Goal: Information Seeking & Learning: Learn about a topic

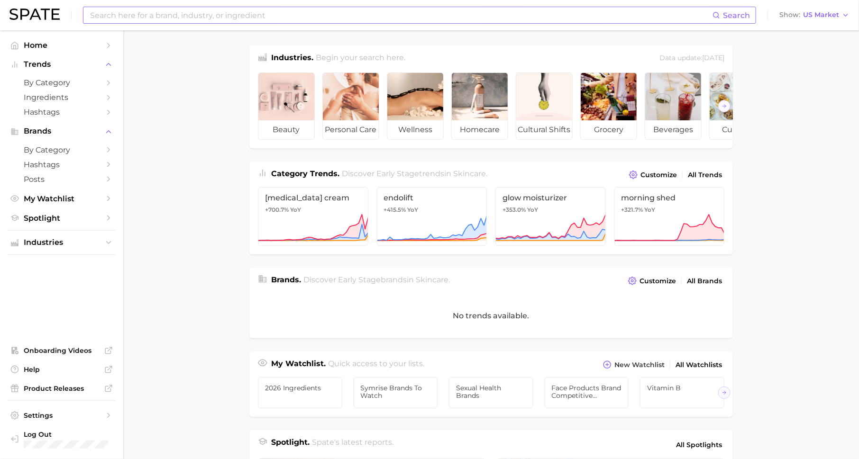
click at [484, 22] on input at bounding box center [400, 15] width 623 height 16
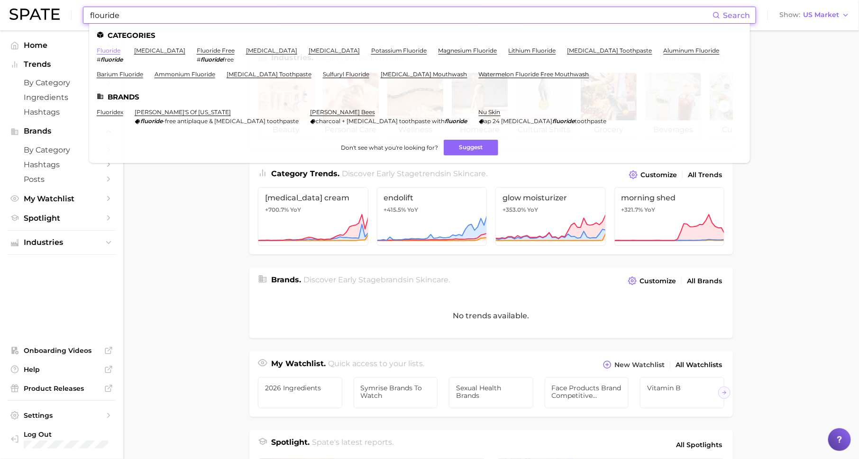
type input "flouride"
click at [109, 51] on link "fluoride" at bounding box center [109, 50] width 24 height 7
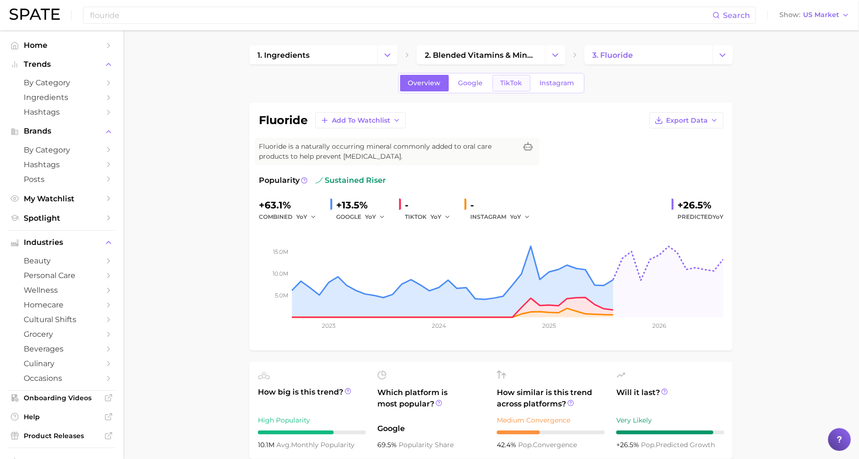
click at [514, 82] on span "TikTok" at bounding box center [511, 83] width 22 height 8
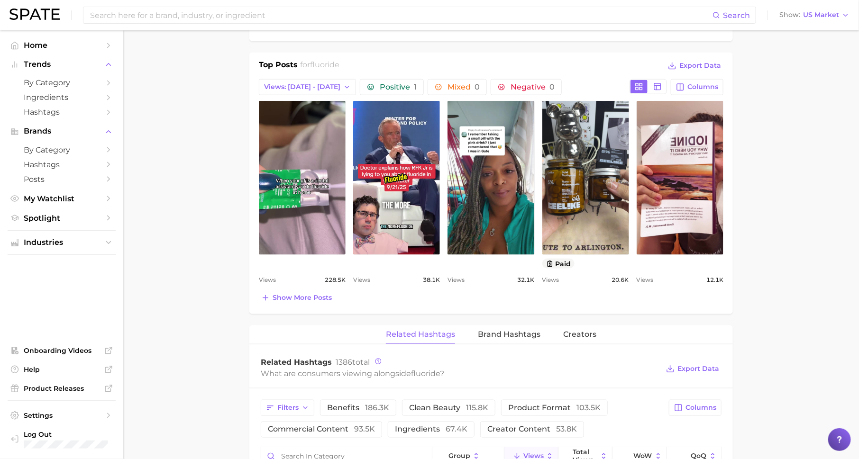
scroll to position [428, 0]
click at [324, 295] on span "Show more posts" at bounding box center [301, 297] width 59 height 8
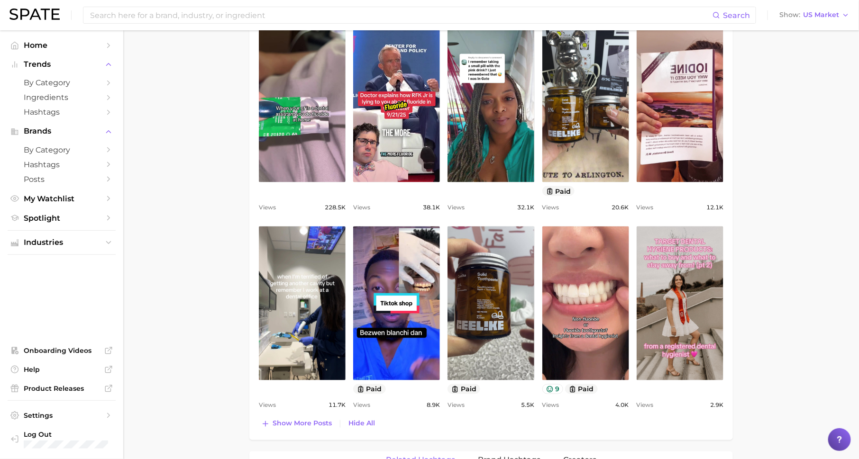
scroll to position [717, 0]
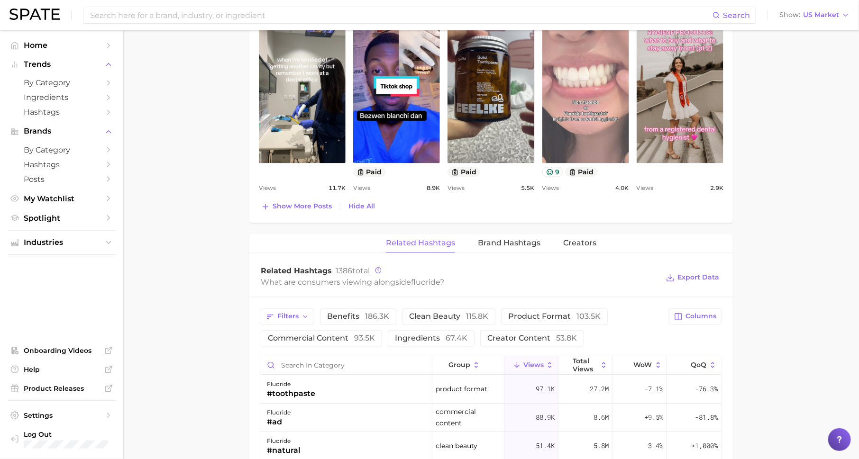
click at [600, 128] on link "view post on TikTok" at bounding box center [585, 86] width 87 height 154
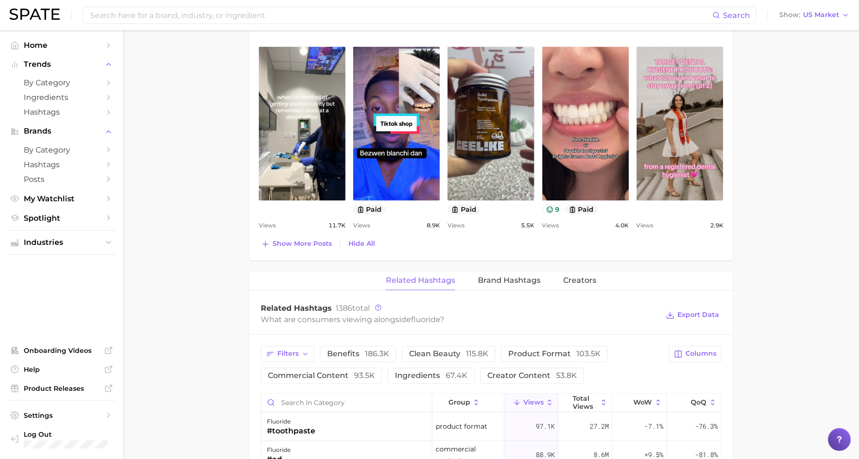
scroll to position [659, 0]
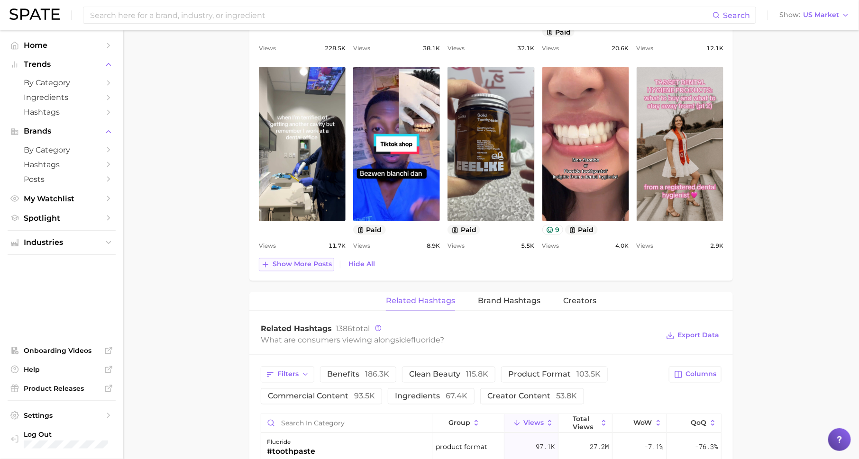
click at [296, 267] on button "Show more posts" at bounding box center [296, 264] width 75 height 13
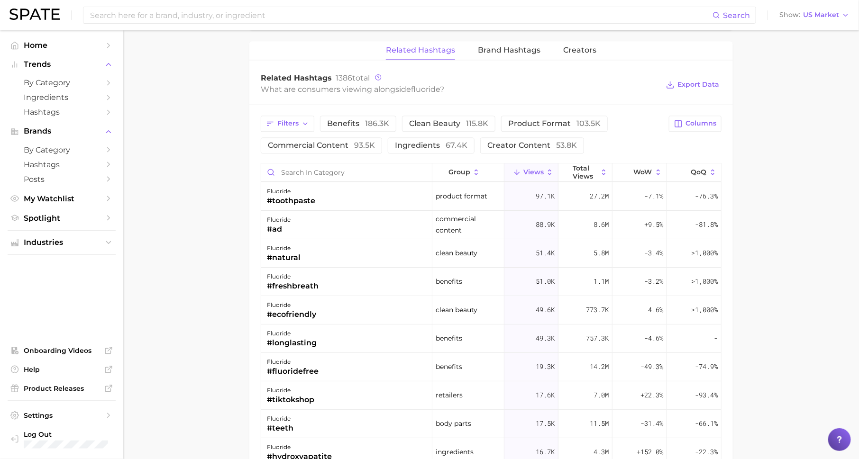
scroll to position [1135, 0]
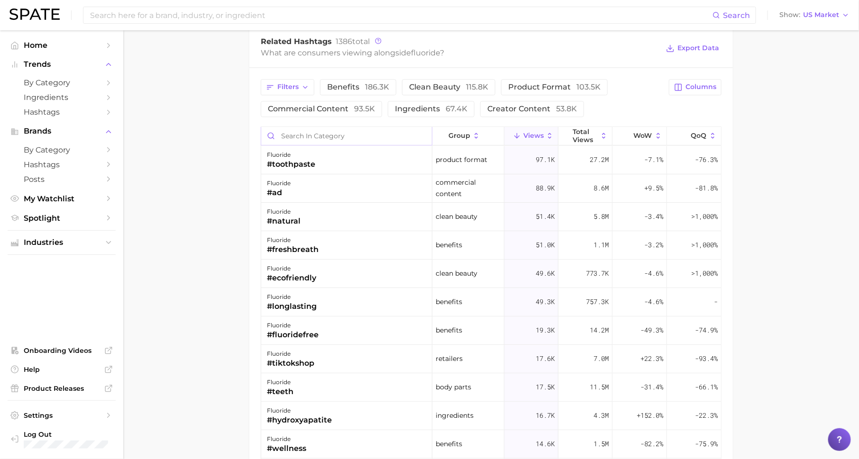
click at [336, 130] on input "Search in category" at bounding box center [346, 136] width 171 height 18
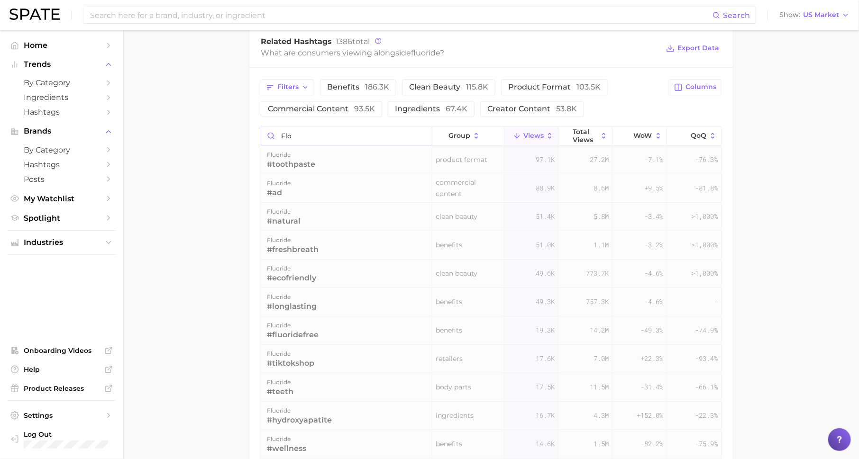
scroll to position [1124, 0]
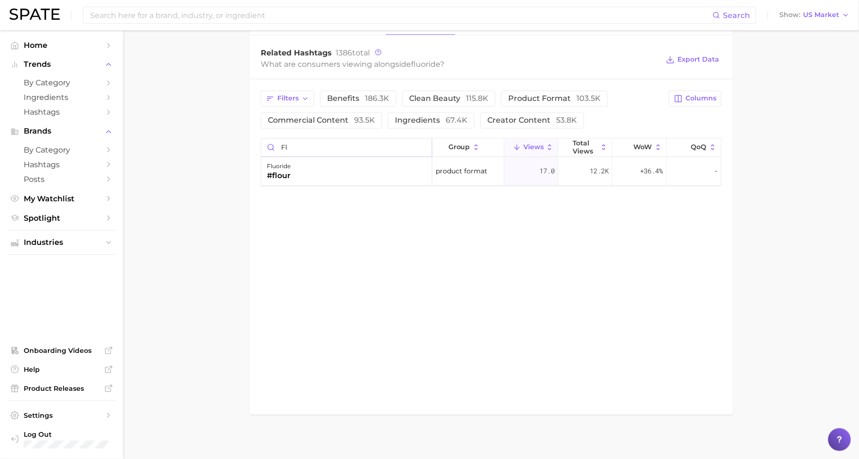
type input "f"
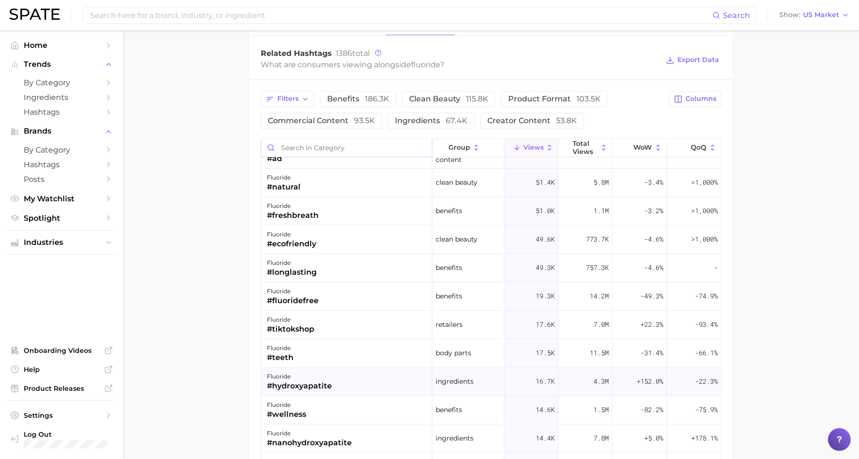
scroll to position [70, 0]
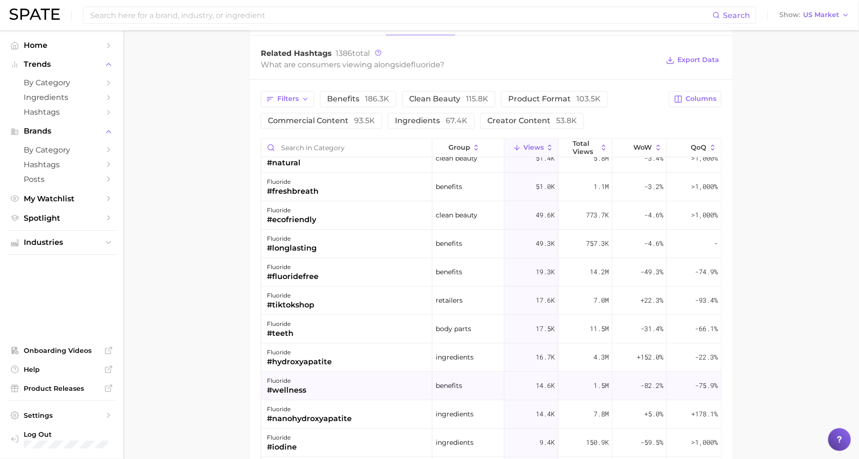
click at [304, 385] on div "#wellness" at bounding box center [286, 390] width 39 height 11
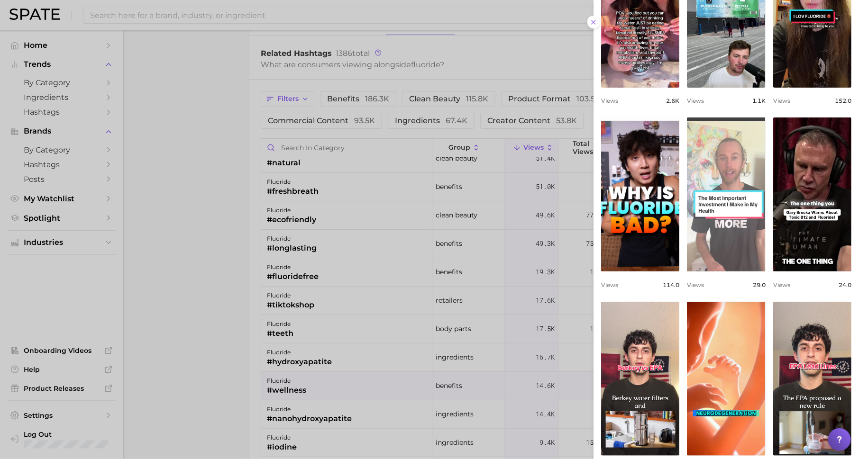
scroll to position [219, 0]
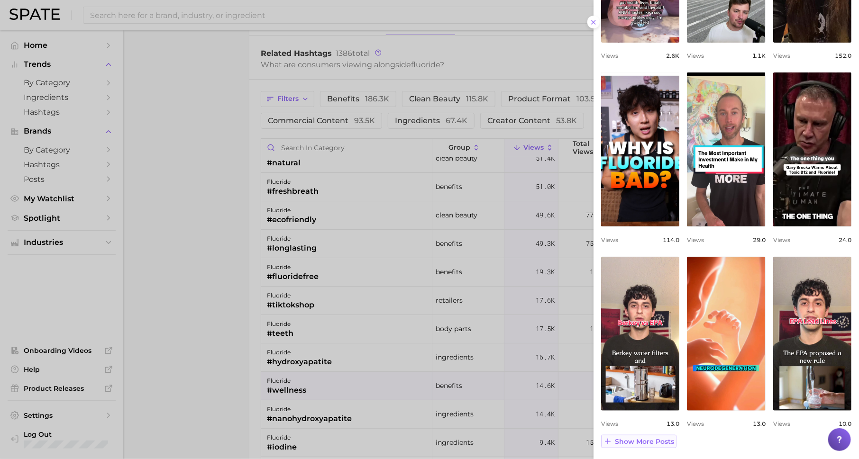
click at [635, 443] on span "Show more posts" at bounding box center [644, 442] width 59 height 8
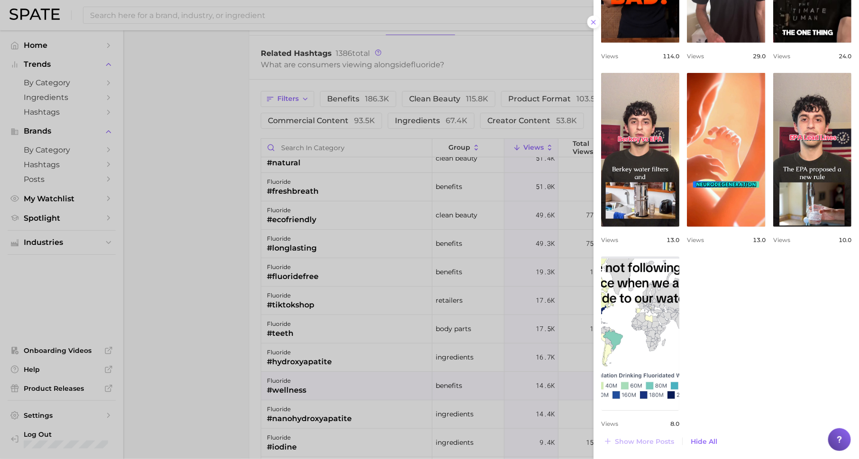
click at [483, 360] on div at bounding box center [429, 229] width 859 height 459
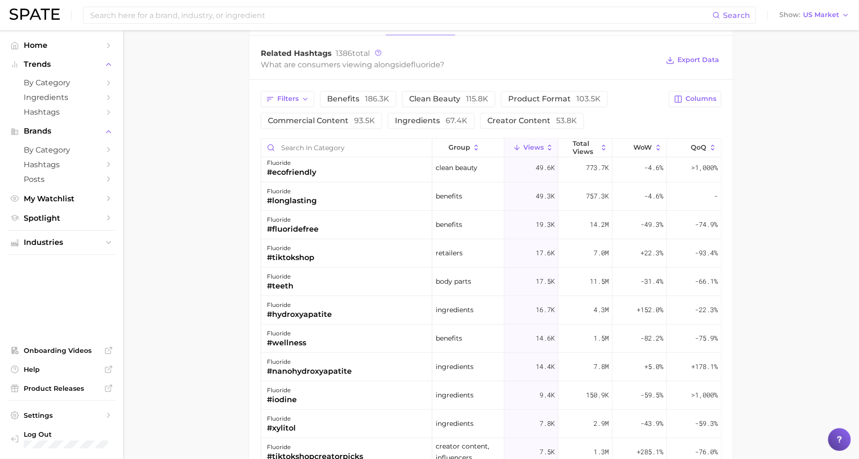
scroll to position [120, 0]
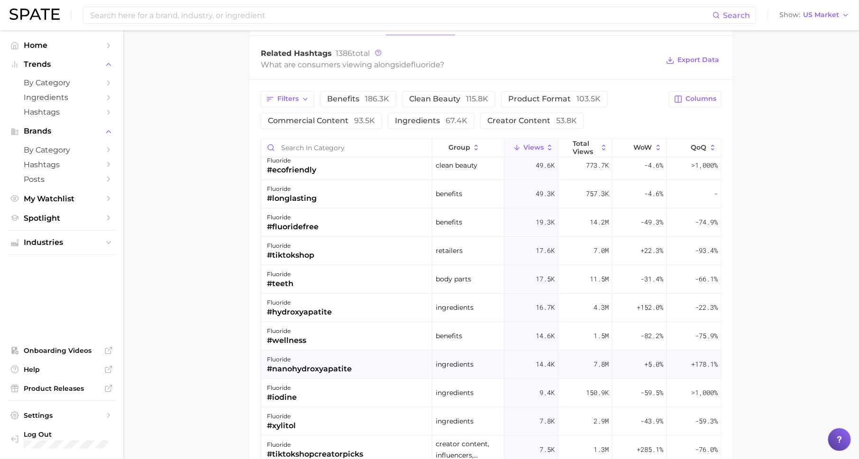
click at [409, 351] on div "fluoride #nanohydroxyapatite" at bounding box center [346, 365] width 171 height 28
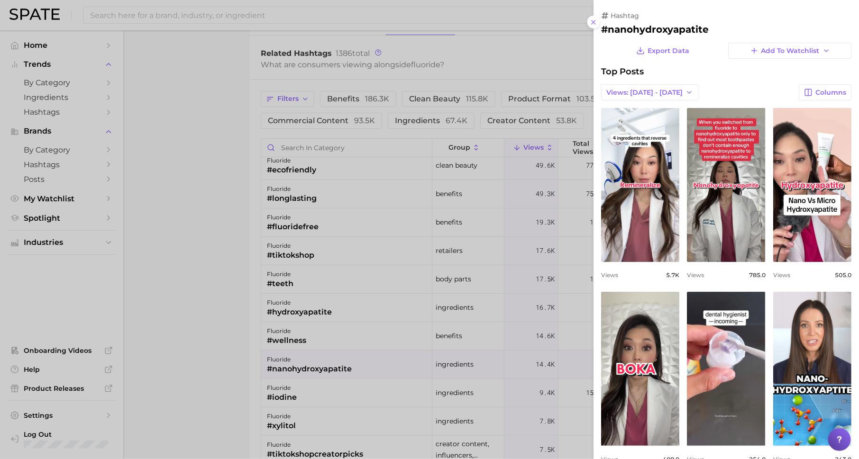
scroll to position [0, 0]
click at [453, 268] on div at bounding box center [429, 229] width 859 height 459
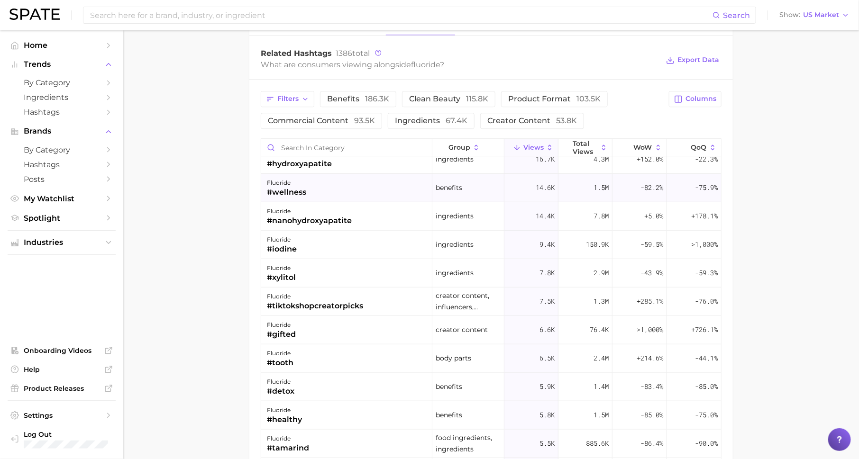
scroll to position [323, 0]
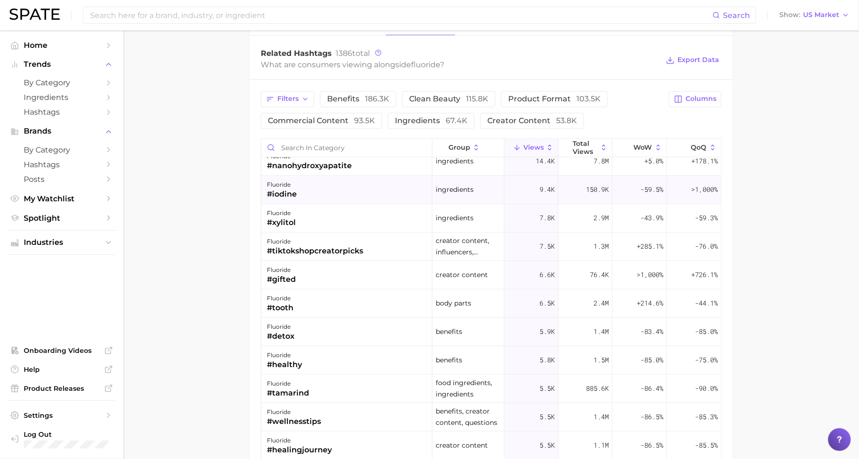
click at [379, 190] on div "fluoride #iodine" at bounding box center [346, 190] width 171 height 28
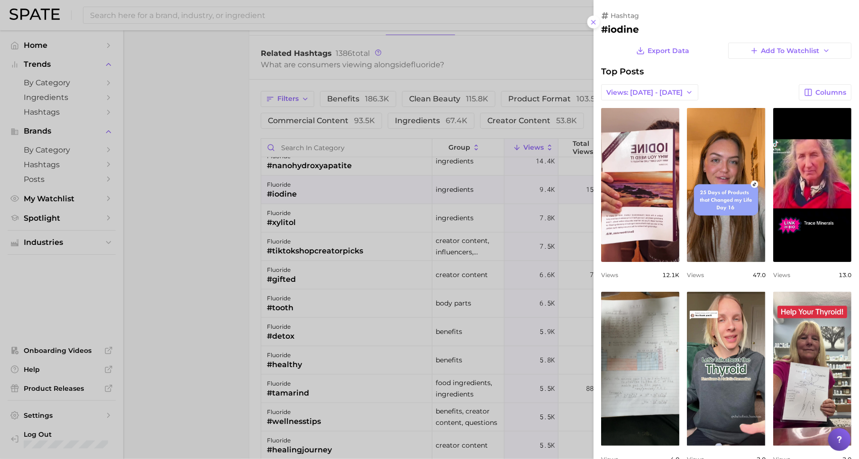
scroll to position [0, 0]
click at [377, 225] on div at bounding box center [429, 229] width 859 height 459
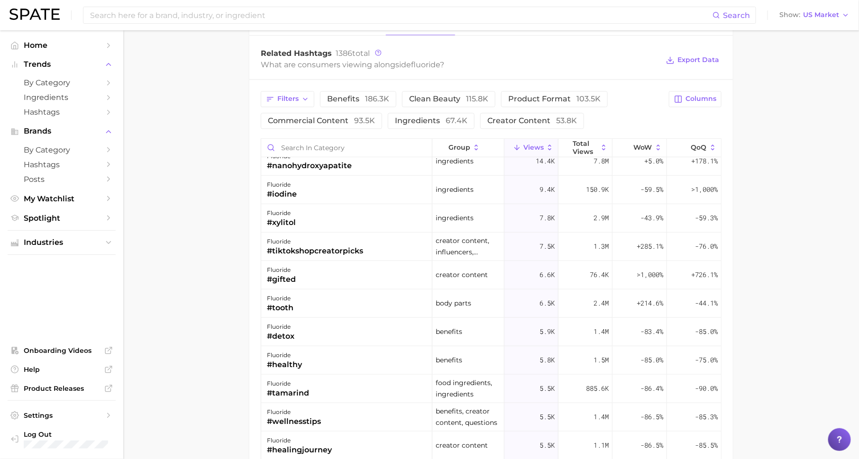
click at [377, 225] on div "fluoride #xylitol" at bounding box center [346, 218] width 171 height 28
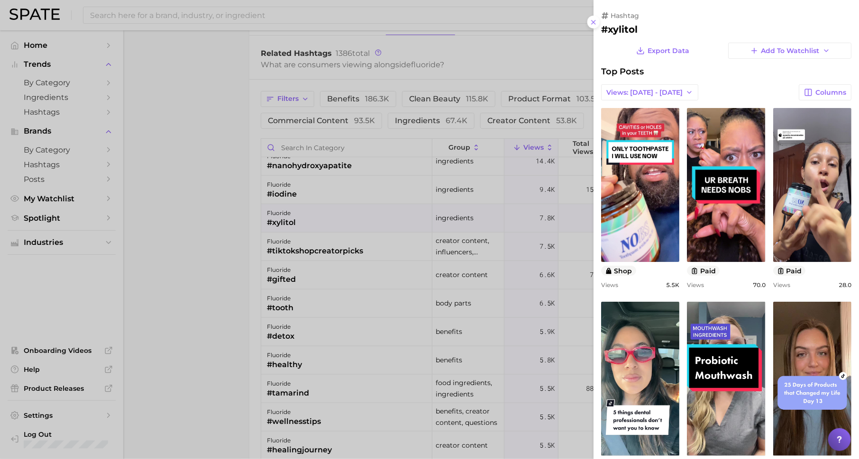
click at [377, 225] on div at bounding box center [429, 229] width 859 height 459
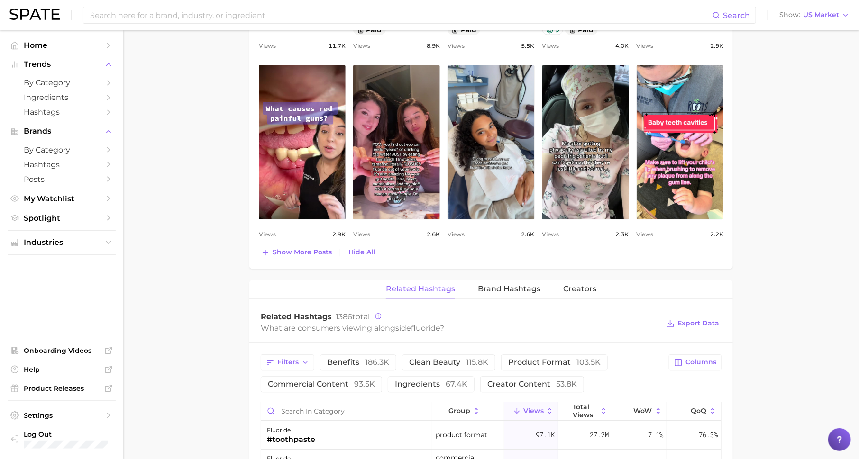
scroll to position [908, 0]
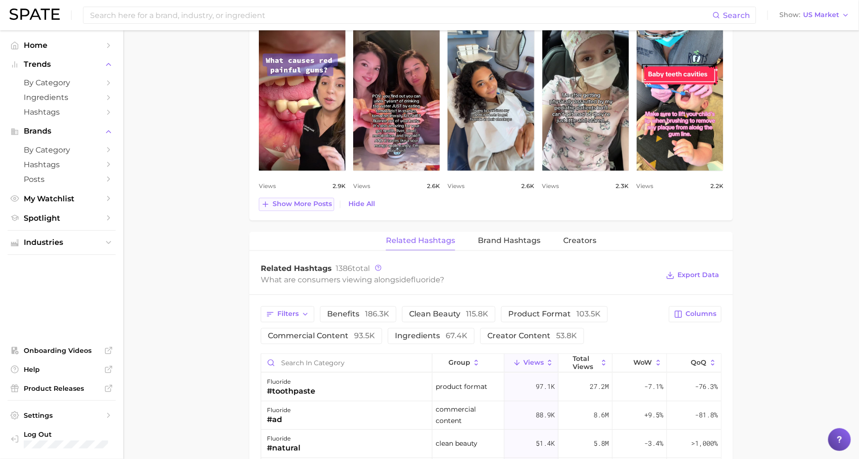
click at [317, 206] on button "Show more posts" at bounding box center [296, 204] width 75 height 13
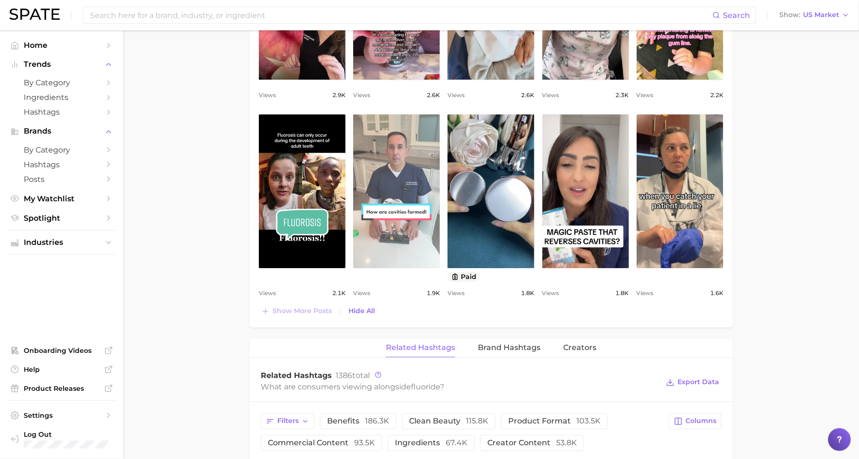
scroll to position [1007, 0]
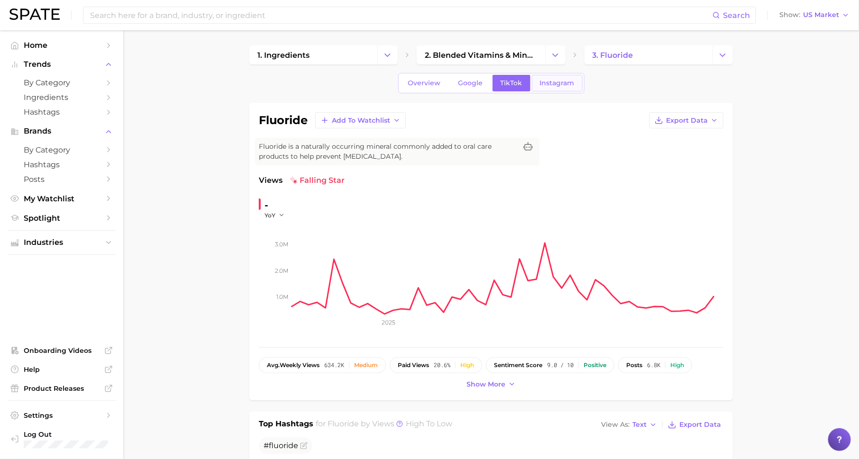
click at [550, 83] on span "Instagram" at bounding box center [557, 83] width 35 height 8
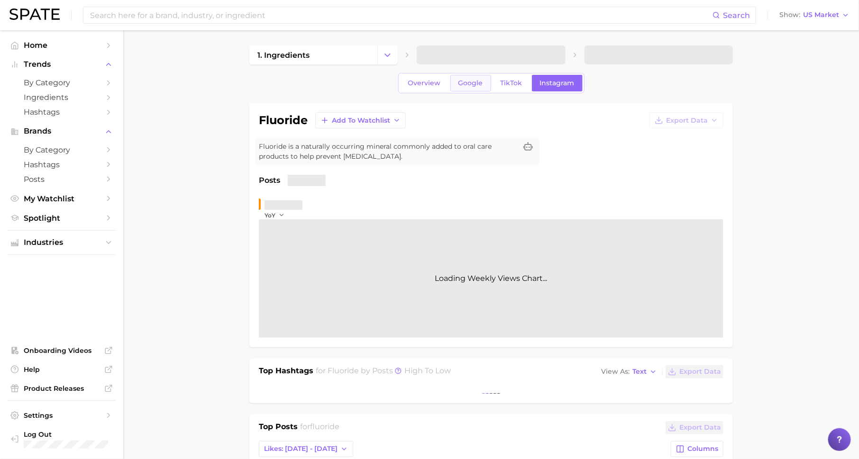
click at [467, 79] on span "Google" at bounding box center [470, 83] width 25 height 8
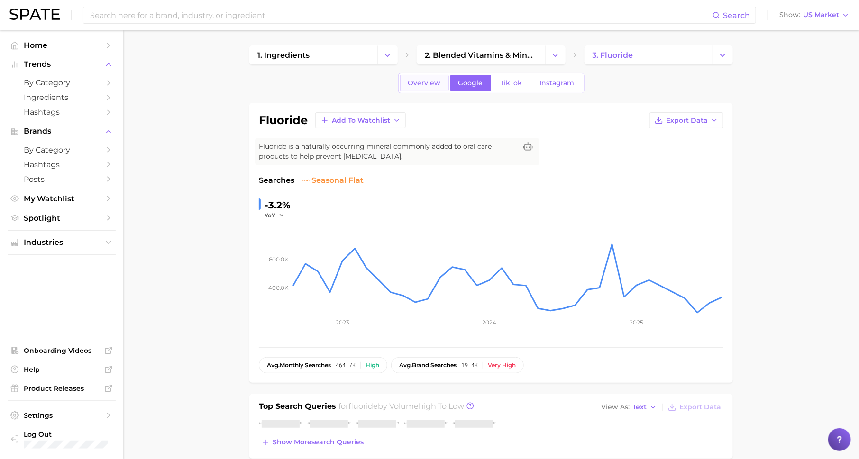
click at [409, 83] on span "Overview" at bounding box center [424, 83] width 33 height 8
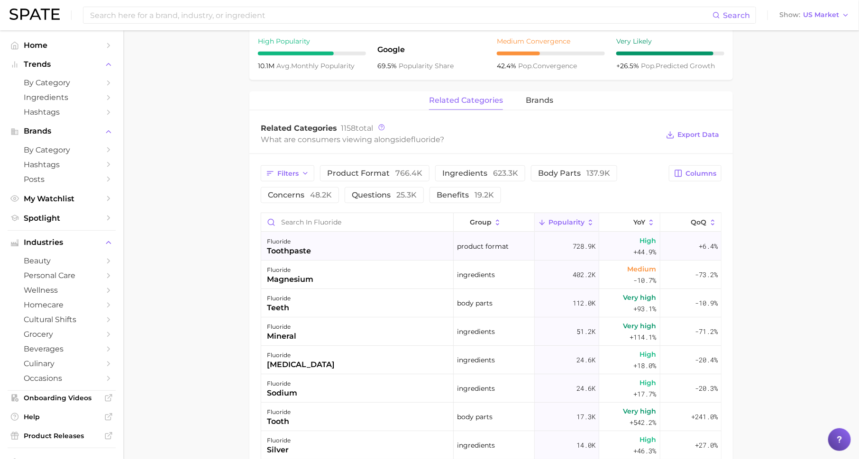
click at [400, 241] on div "fluoride toothpaste" at bounding box center [357, 246] width 192 height 28
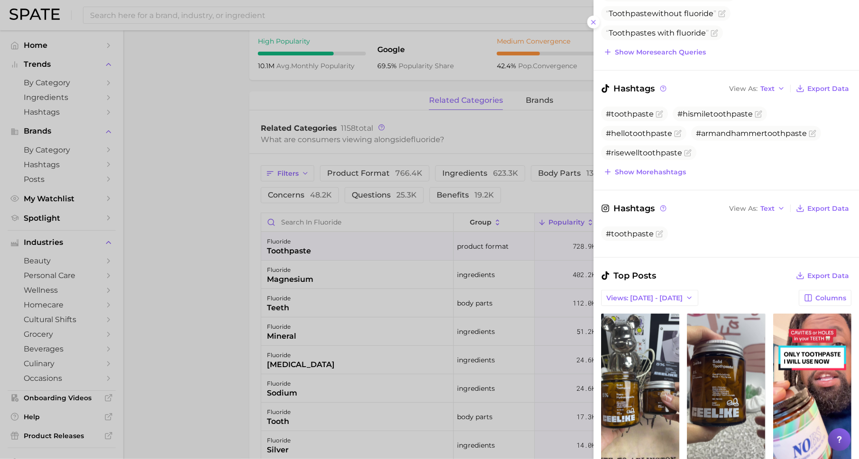
click at [555, 192] on div at bounding box center [429, 229] width 859 height 459
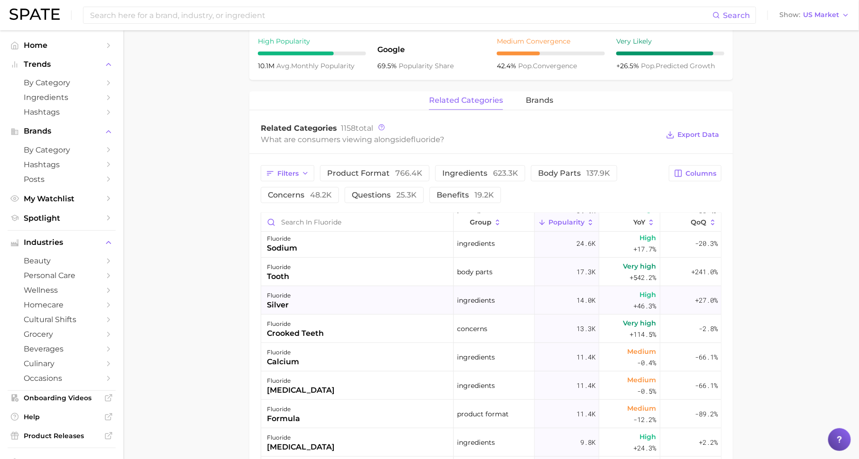
click at [318, 299] on div "fluoride silver" at bounding box center [357, 300] width 192 height 28
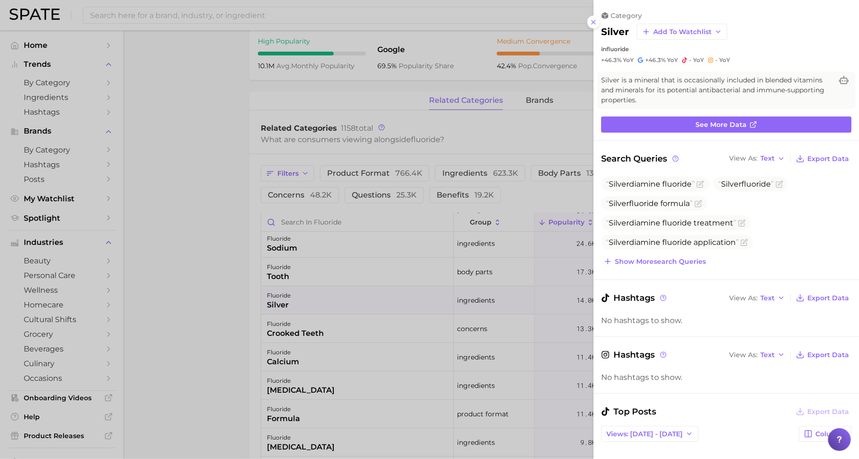
click at [321, 336] on div at bounding box center [429, 229] width 859 height 459
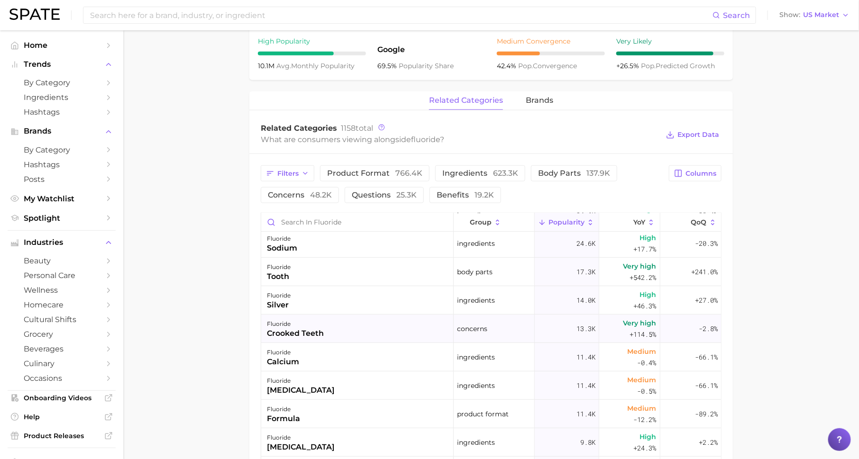
click at [326, 332] on div "fluoride crooked teeth" at bounding box center [357, 329] width 192 height 28
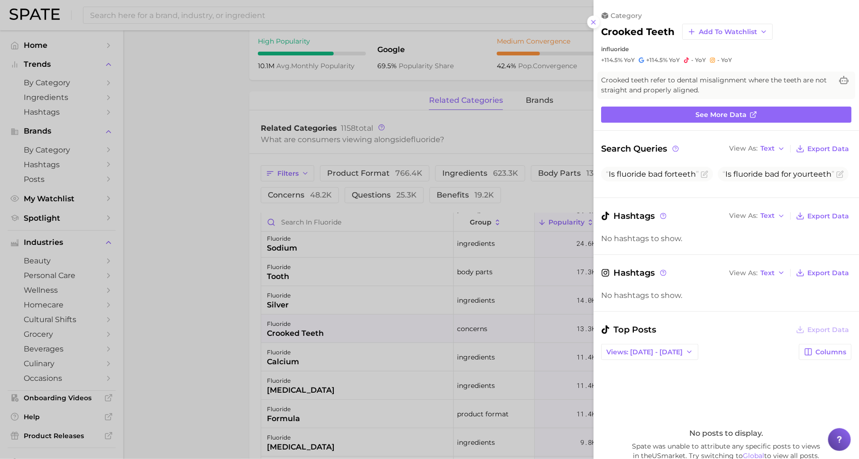
click at [328, 299] on div at bounding box center [429, 229] width 859 height 459
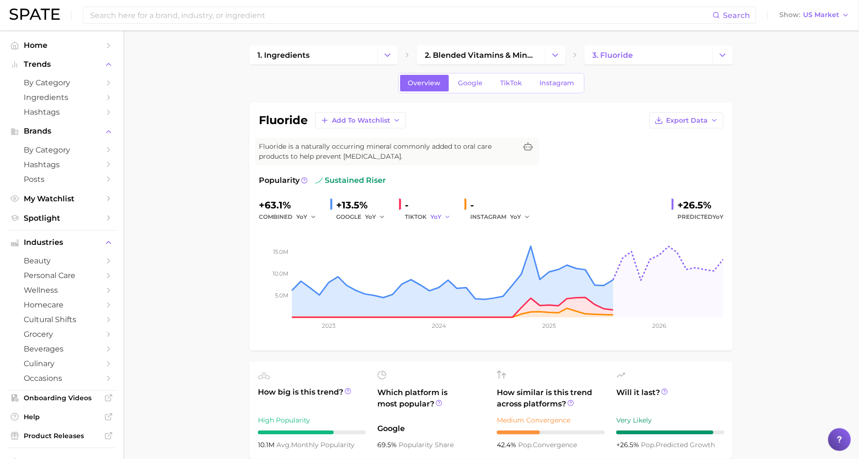
click at [441, 218] on button "YoY" at bounding box center [440, 216] width 20 height 11
click at [442, 241] on button "QoQ" at bounding box center [482, 249] width 104 height 17
click at [504, 78] on link "TikTok" at bounding box center [511, 83] width 38 height 17
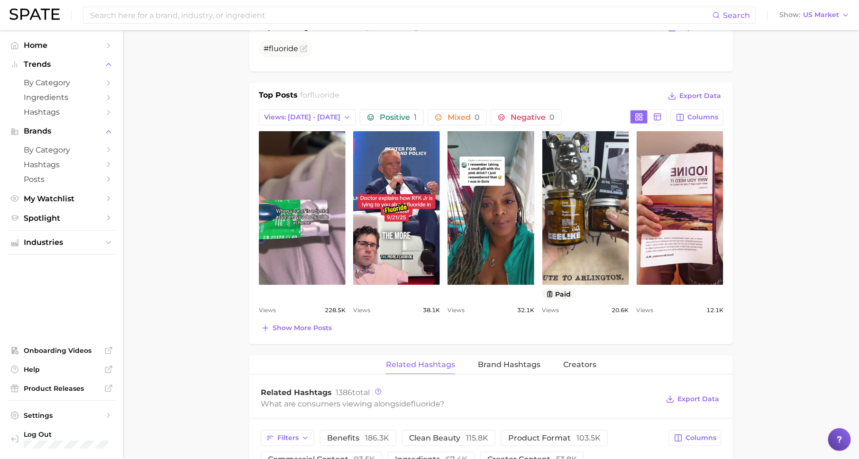
scroll to position [485, 0]
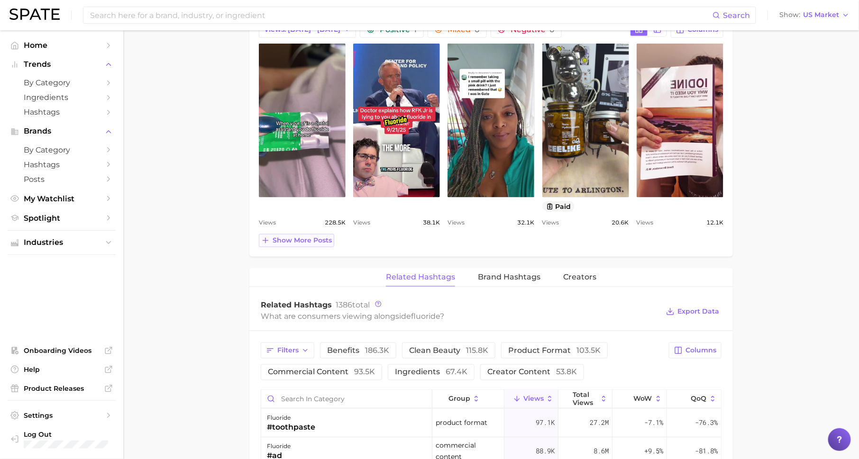
click at [301, 236] on span "Show more posts" at bounding box center [301, 240] width 59 height 8
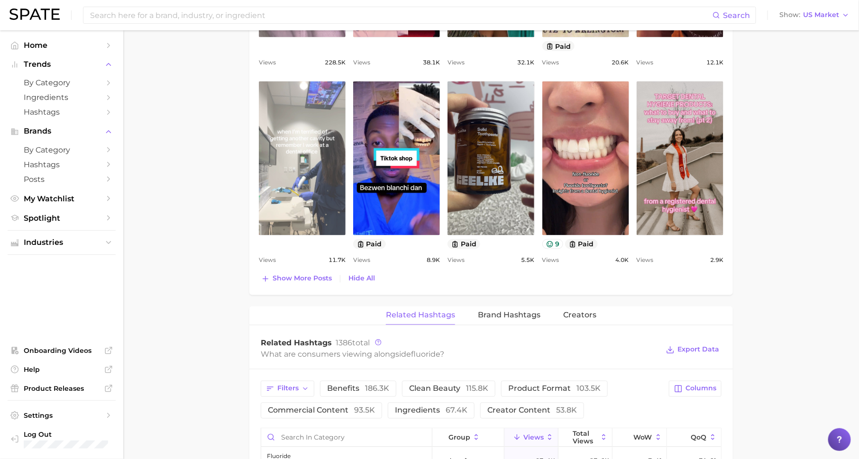
scroll to position [647, 0]
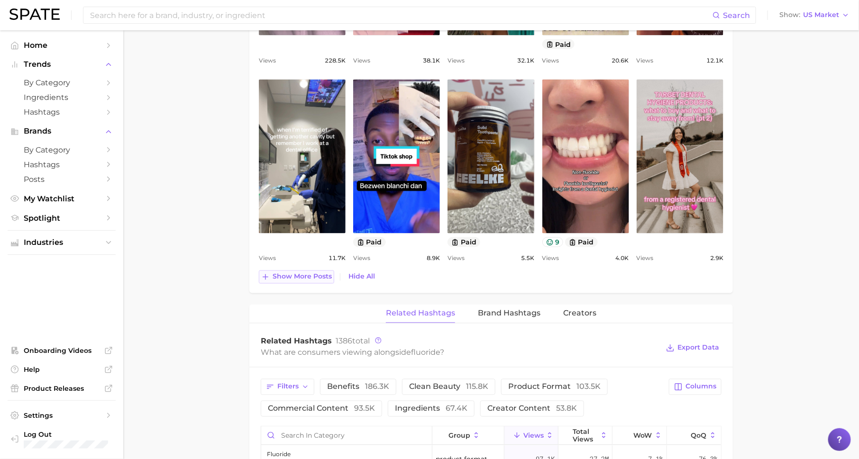
click at [311, 280] on button "Show more posts" at bounding box center [296, 277] width 75 height 13
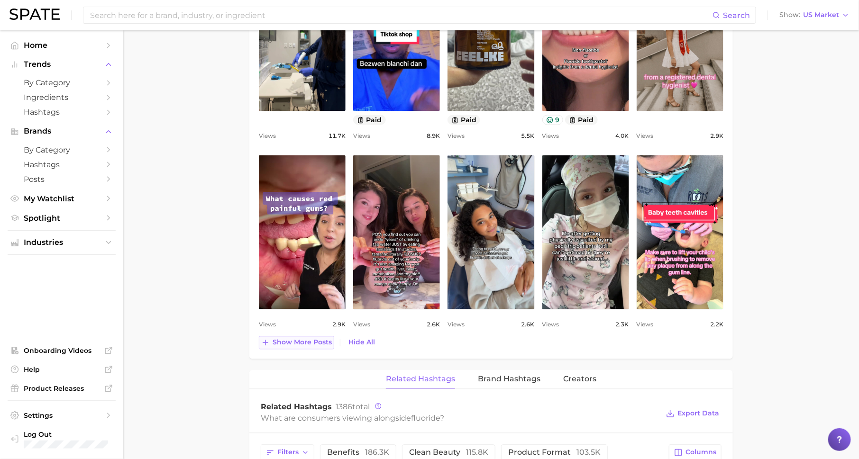
scroll to position [770, 0]
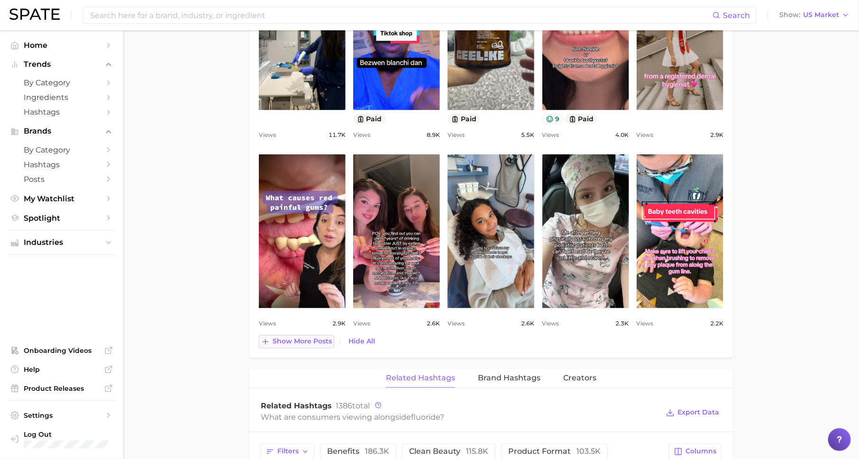
click at [316, 345] on button "Show more posts" at bounding box center [296, 342] width 75 height 13
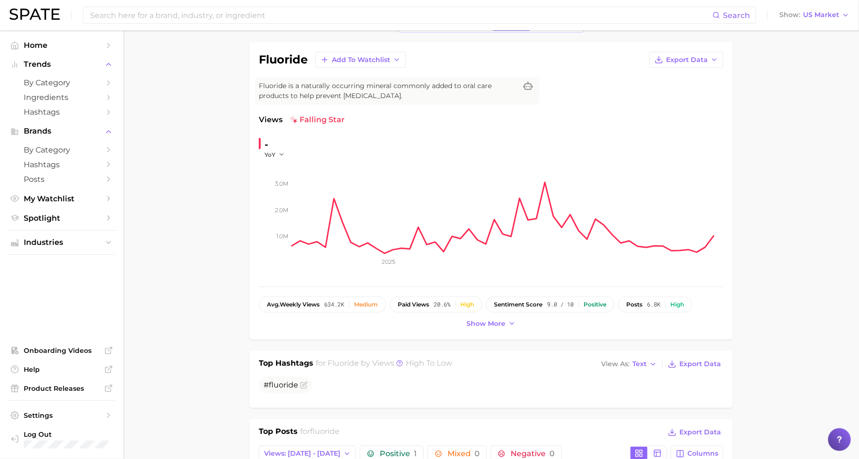
scroll to position [0, 0]
